Goal: Information Seeking & Learning: Stay updated

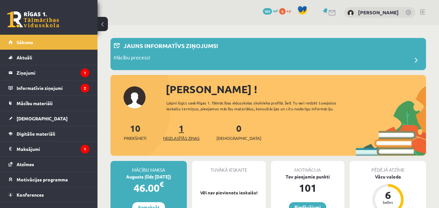
click at [184, 138] on span "Neizlasītās ziņas" at bounding box center [181, 138] width 36 height 7
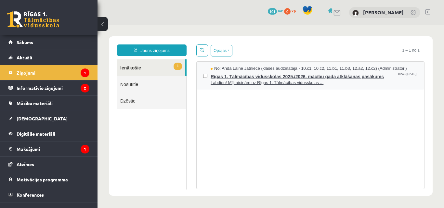
click at [236, 82] on span "Labdien! Mīļi aicinām uz Rīgas 1. Tālmācības vidusskolas ..." at bounding box center [314, 83] width 207 height 6
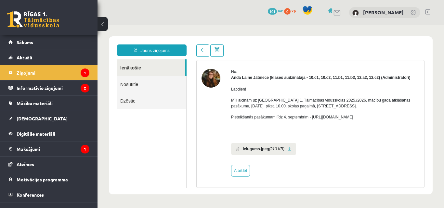
click at [257, 148] on b "Ielugums.jpeg" at bounding box center [256, 149] width 26 height 6
click at [281, 151] on icon "(210 KB)" at bounding box center [276, 149] width 15 height 6
click at [288, 148] on link at bounding box center [290, 149] width 4 height 4
click at [35, 88] on legend "Informatīvie ziņojumi 2" at bounding box center [53, 88] width 73 height 15
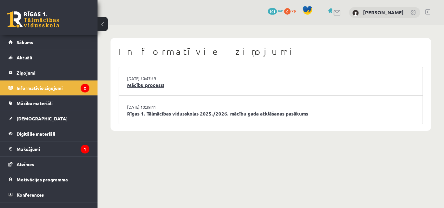
click at [153, 87] on link "Mācību process!" at bounding box center [271, 85] width 288 height 7
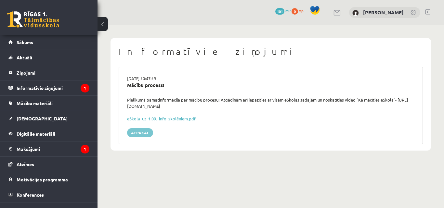
click at [140, 136] on link "Atpakaļ" at bounding box center [140, 132] width 26 height 9
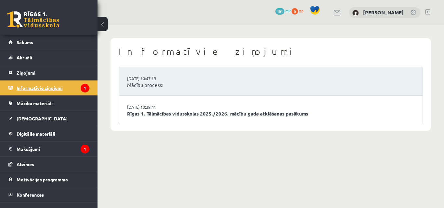
click at [61, 93] on legend "Informatīvie ziņojumi 1" at bounding box center [53, 88] width 73 height 15
click at [168, 117] on link "Rīgas 1. Tālmācības vidusskolas 2025./2026. mācību gada atklāšanas pasākums" at bounding box center [271, 113] width 288 height 7
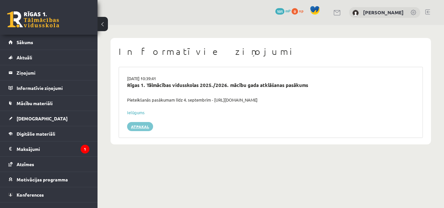
click at [141, 129] on link "Atpakaļ" at bounding box center [140, 126] width 26 height 9
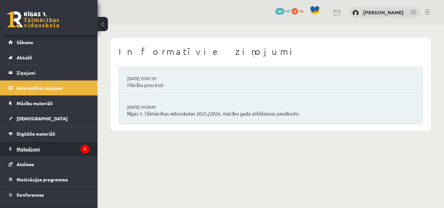
click at [60, 152] on legend "Maksājumi 1" at bounding box center [53, 149] width 73 height 15
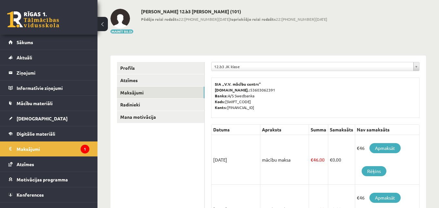
scroll to position [65, 0]
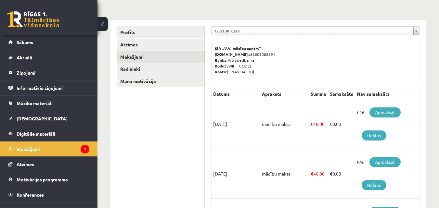
click at [8, 142] on link "Maksājumi 1" at bounding box center [48, 149] width 81 height 15
